Goal: Obtain resource: Download file/media

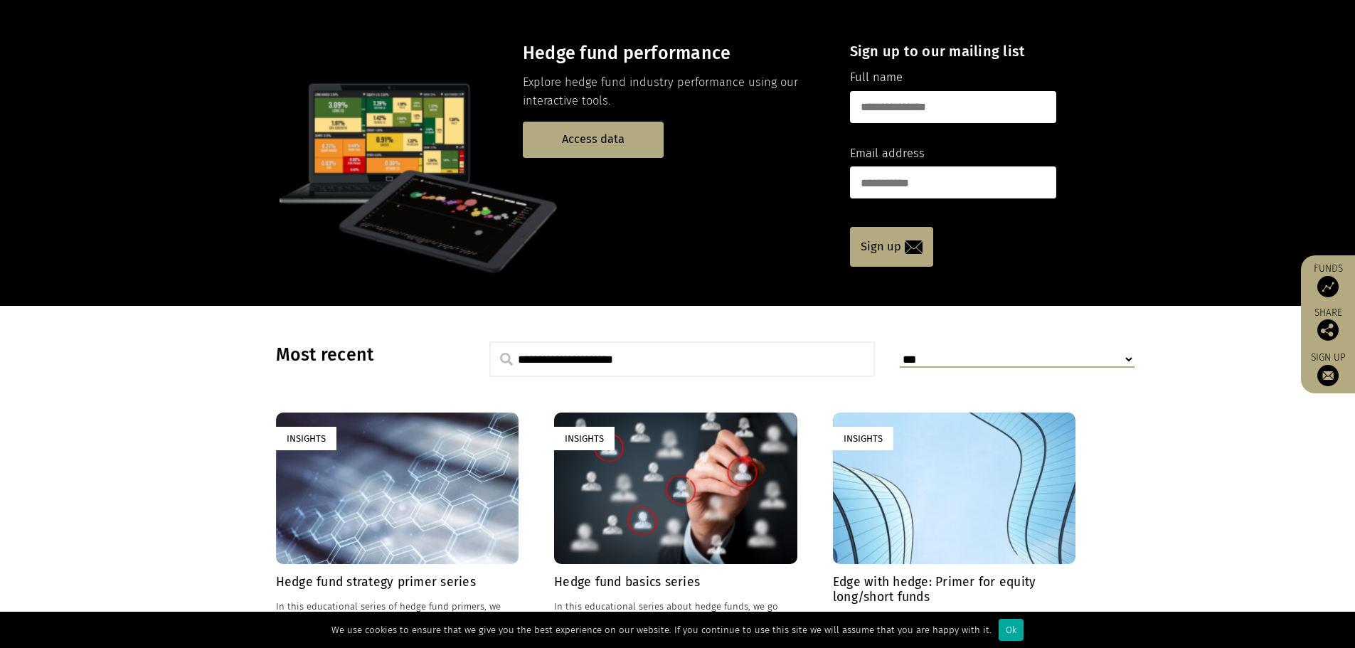
scroll to position [356, 0]
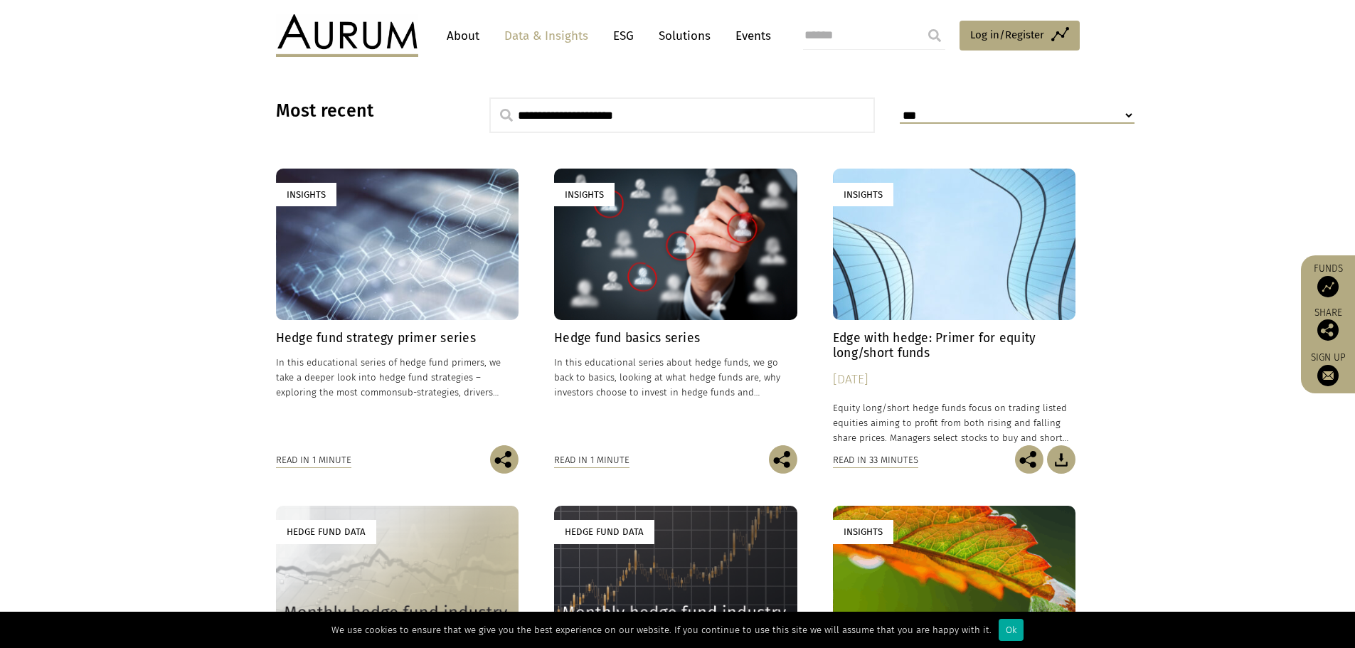
click at [385, 339] on h4 "Hedge fund strategy primer series" at bounding box center [397, 338] width 243 height 15
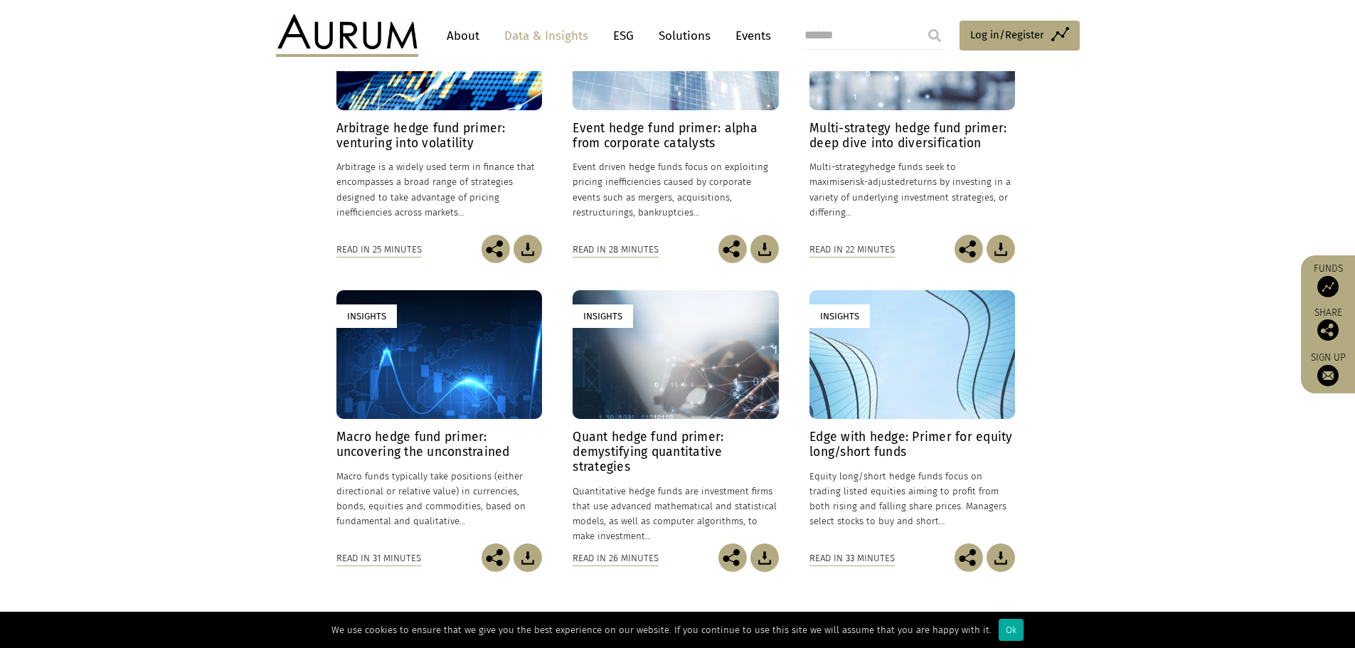
scroll to position [569, 0]
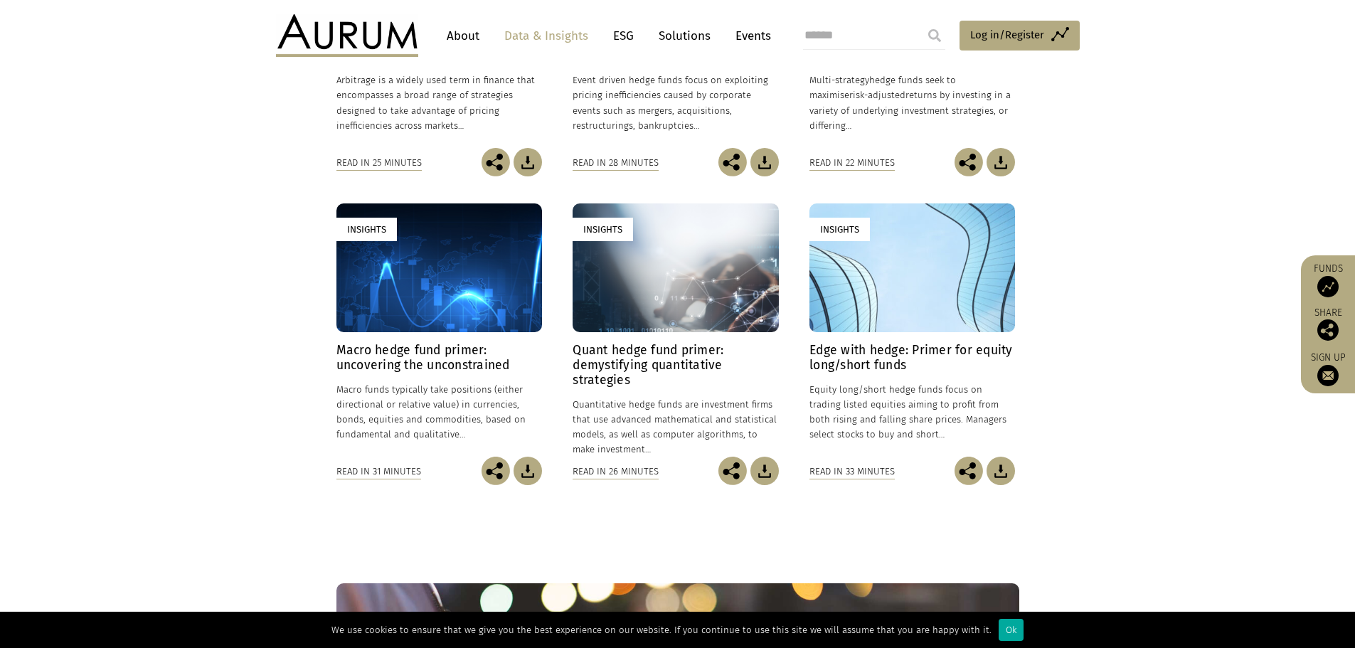
click at [1009, 467] on img at bounding box center [1000, 471] width 28 height 28
click at [771, 468] on img at bounding box center [764, 471] width 28 height 28
click at [530, 479] on img at bounding box center [527, 471] width 28 height 28
click at [525, 162] on img at bounding box center [527, 162] width 28 height 28
click at [767, 166] on img at bounding box center [764, 162] width 28 height 28
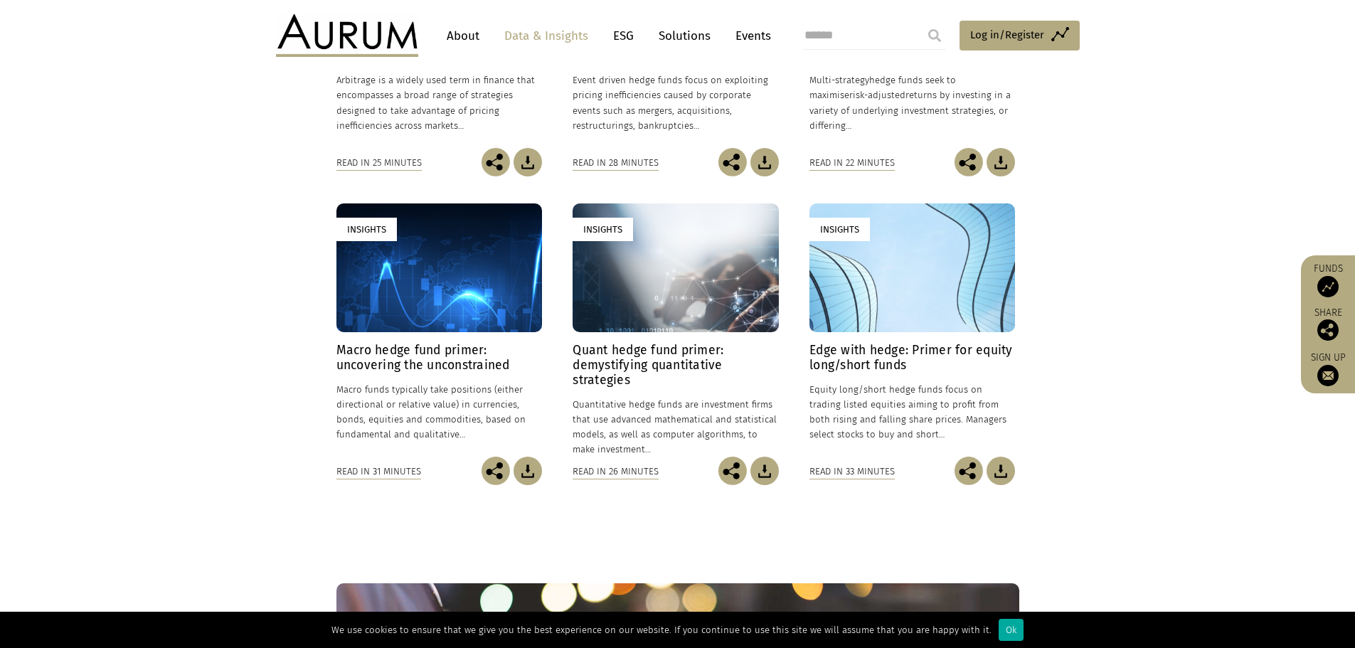
click at [998, 164] on img at bounding box center [1000, 162] width 28 height 28
